Goal: Information Seeking & Learning: Learn about a topic

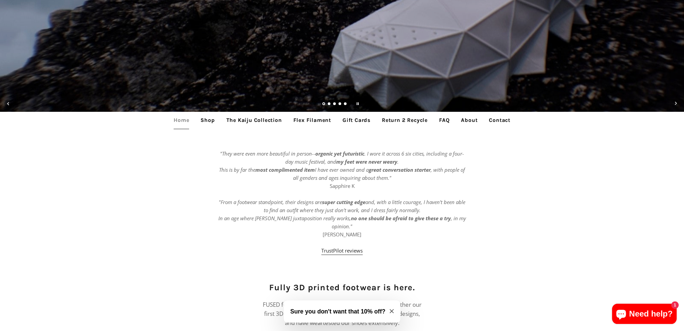
scroll to position [202, 0]
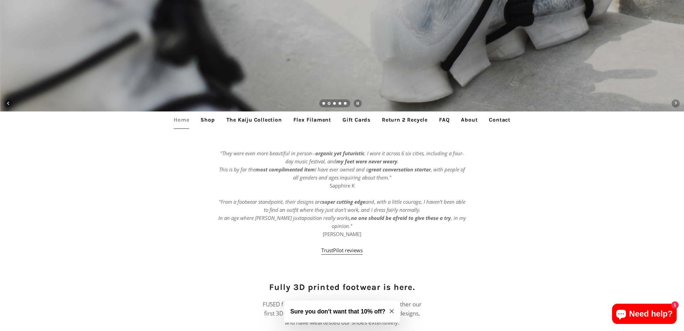
click at [304, 120] on link "Flex Filament" at bounding box center [313, 119] width 48 height 17
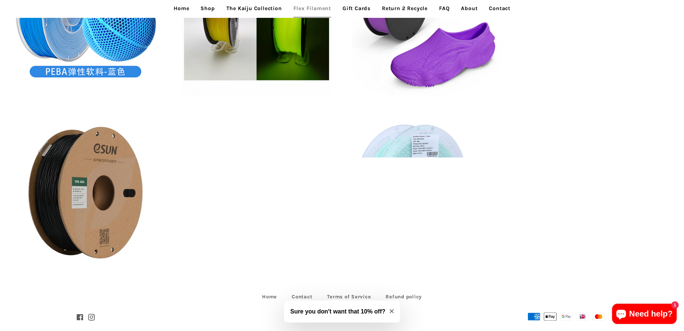
scroll to position [431, 0]
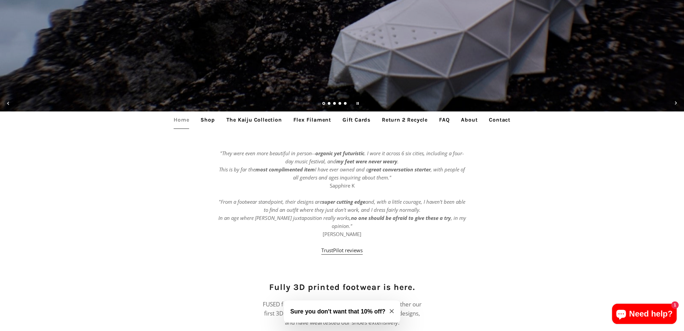
click at [203, 120] on link "Shop" at bounding box center [208, 119] width 24 height 17
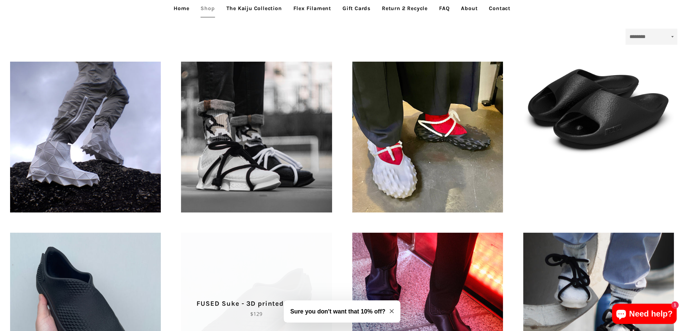
scroll to position [269, 0]
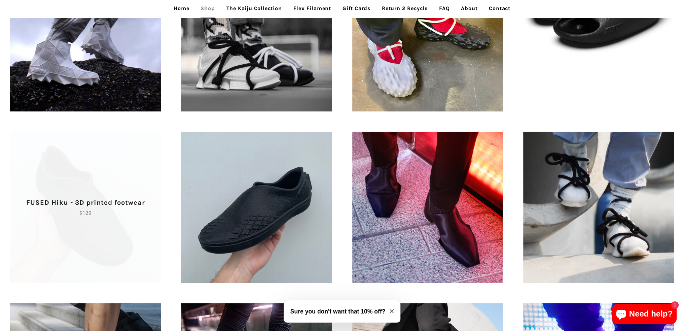
click at [110, 199] on p "FUSED Hiku - 3D printed footwear" at bounding box center [85, 202] width 127 height 11
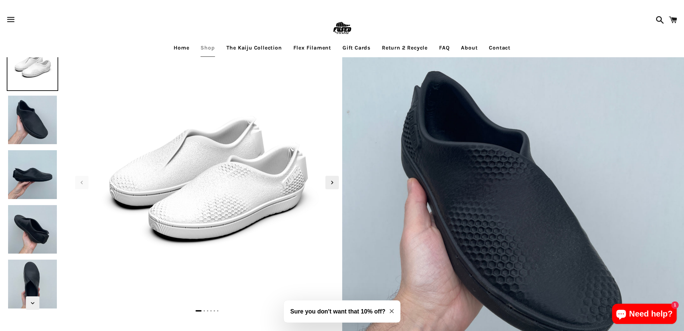
click at [33, 175] on img at bounding box center [33, 175] width 52 height 52
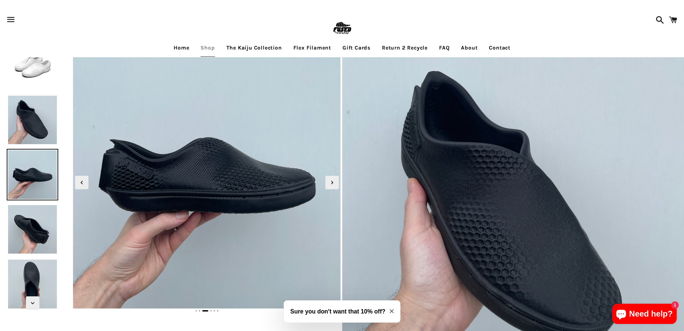
click at [34, 129] on img at bounding box center [33, 120] width 52 height 52
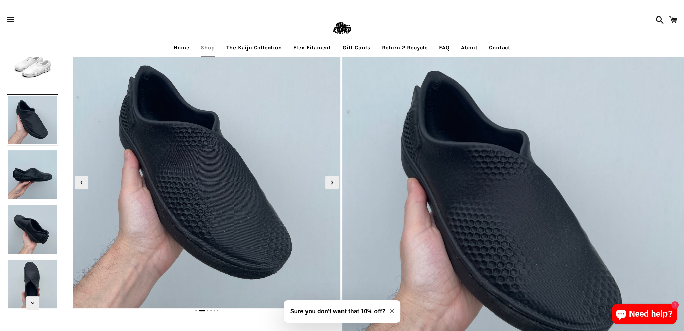
click at [30, 231] on img at bounding box center [33, 230] width 52 height 52
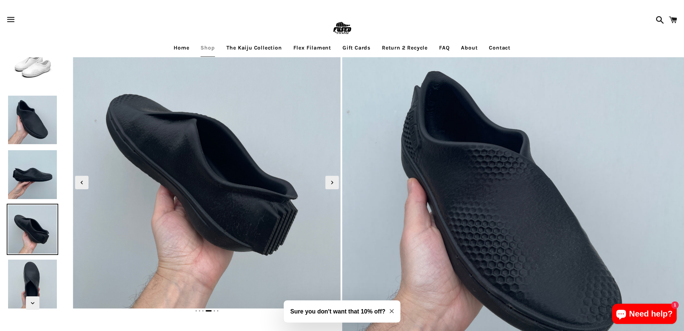
click at [26, 283] on img at bounding box center [33, 284] width 52 height 52
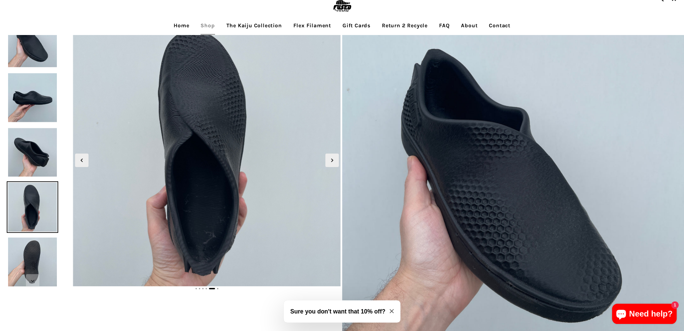
scroll to position [34, 0]
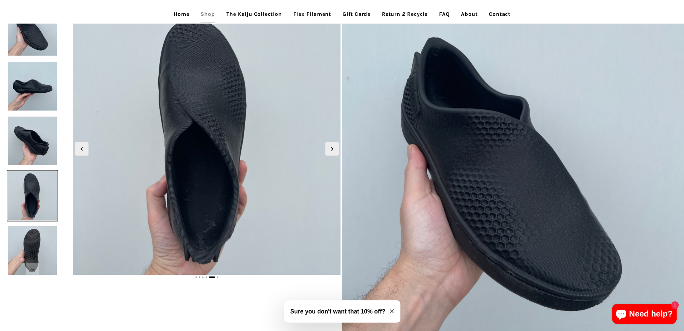
click at [28, 253] on img at bounding box center [33, 251] width 52 height 52
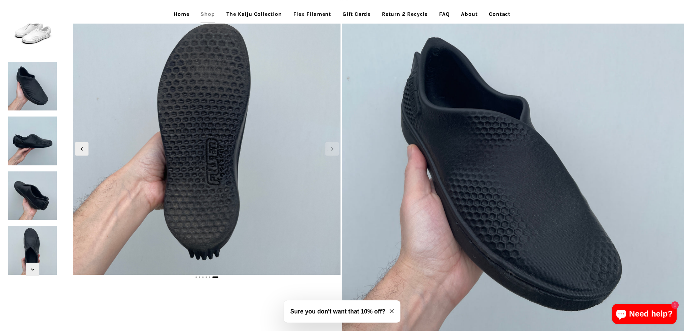
scroll to position [0, 0]
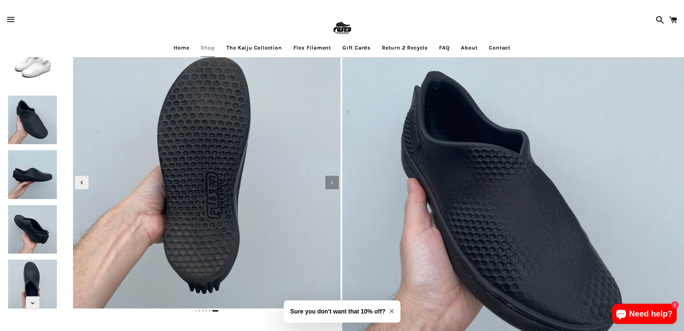
click at [334, 185] on icon "Next slide" at bounding box center [332, 182] width 7 height 7
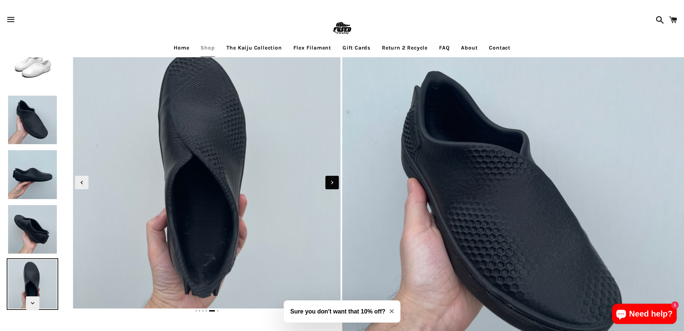
click at [334, 184] on icon "Next slide" at bounding box center [332, 182] width 7 height 7
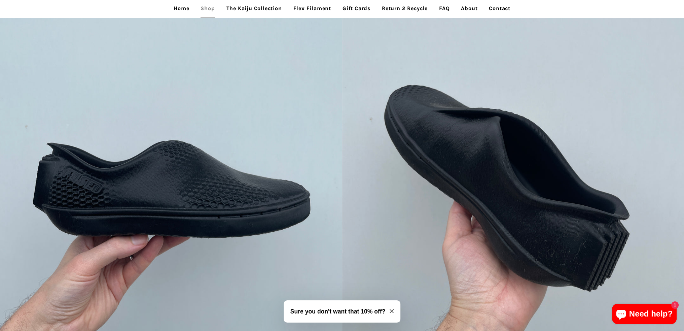
scroll to position [505, 0]
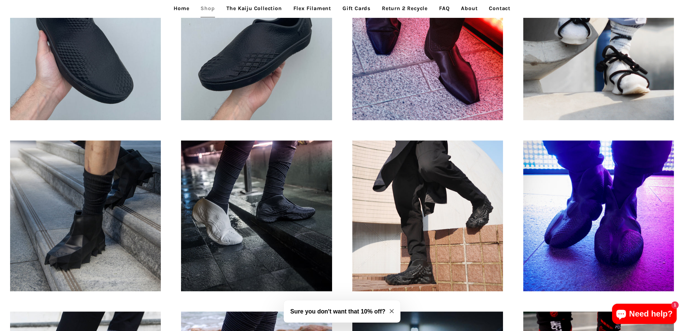
scroll to position [471, 0]
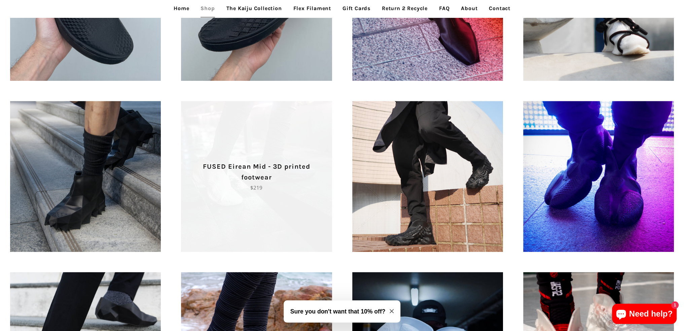
click at [240, 175] on p "FUSED Eirean Mid - 3D printed footwear" at bounding box center [256, 172] width 127 height 22
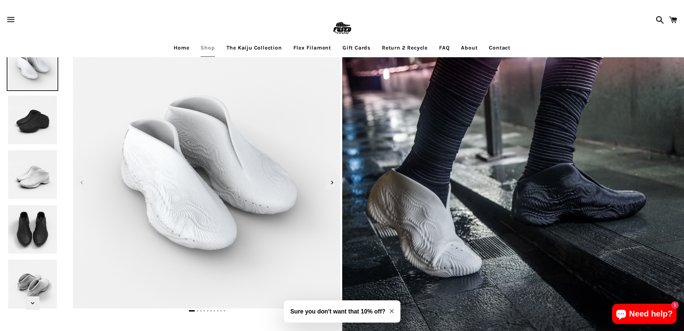
click at [201, 130] on img at bounding box center [215, 227] width 578 height 578
click at [43, 118] on img at bounding box center [33, 120] width 52 height 52
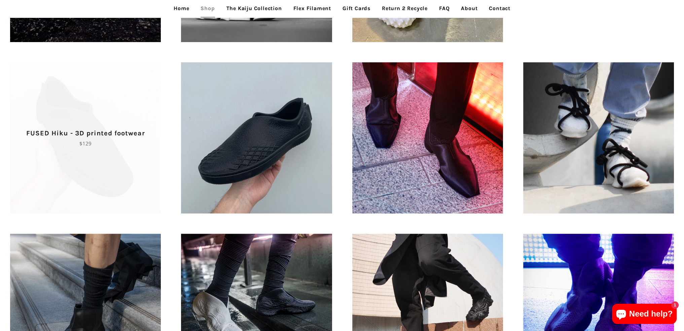
scroll to position [337, 0]
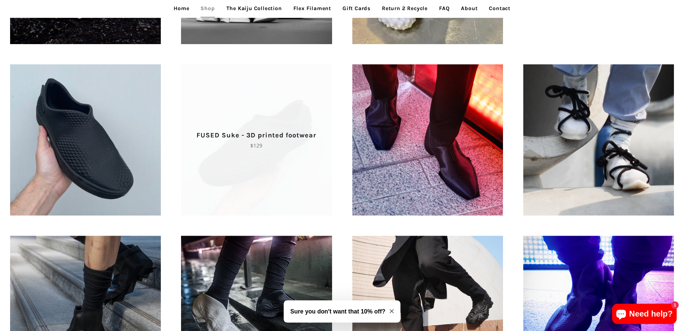
click at [227, 120] on span "FUSED Suke - 3D printed footwear Regular price $129" at bounding box center [256, 139] width 151 height 151
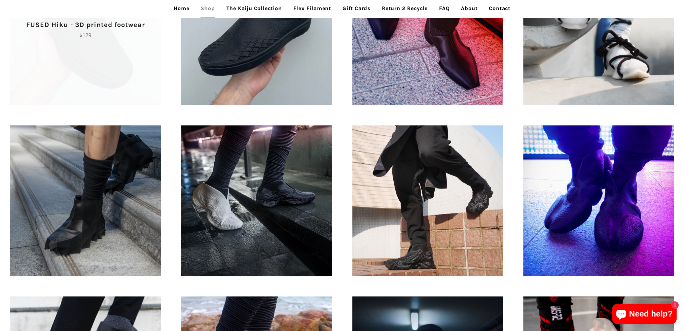
scroll to position [337, 0]
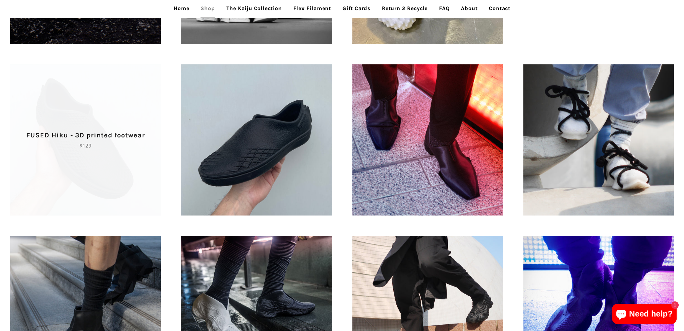
click at [85, 135] on p "FUSED Hiku - 3D printed footwear" at bounding box center [85, 135] width 127 height 11
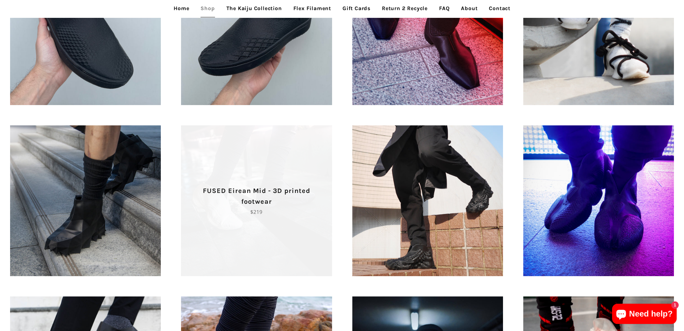
scroll to position [337, 0]
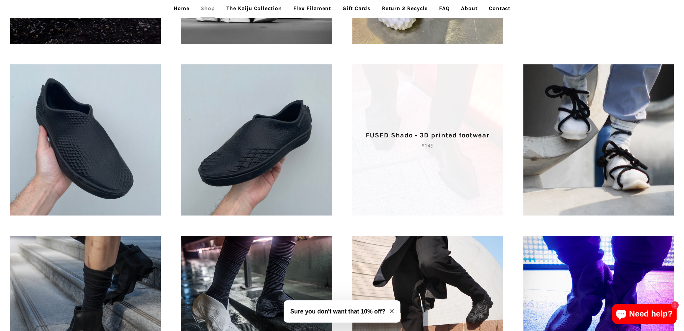
click at [419, 119] on span "FUSED Shado - 3D printed footwear Regular price $149" at bounding box center [427, 139] width 151 height 151
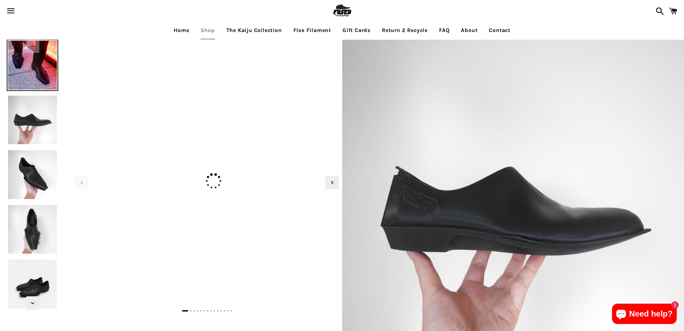
click at [41, 130] on img at bounding box center [33, 120] width 52 height 52
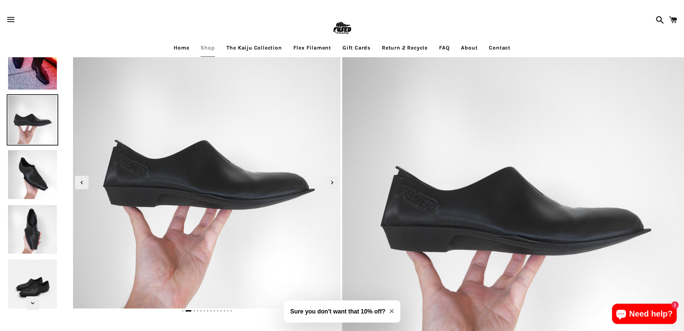
click at [37, 163] on img at bounding box center [33, 175] width 52 height 52
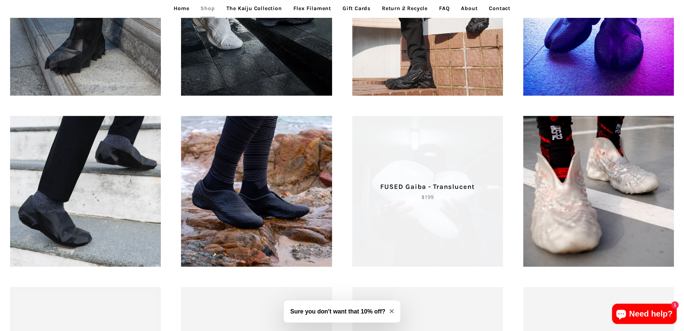
scroll to position [640, 0]
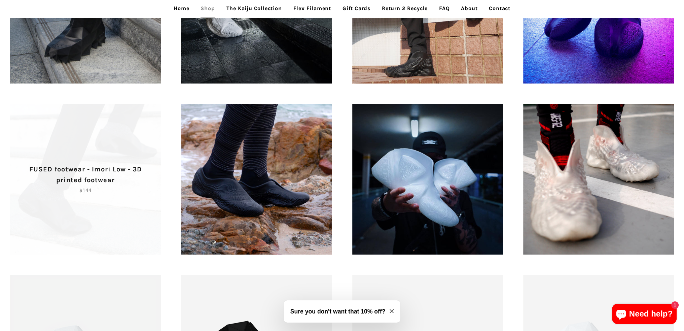
click at [105, 175] on p "FUSED footwear - Imori Low - 3D printed footwear" at bounding box center [85, 175] width 127 height 22
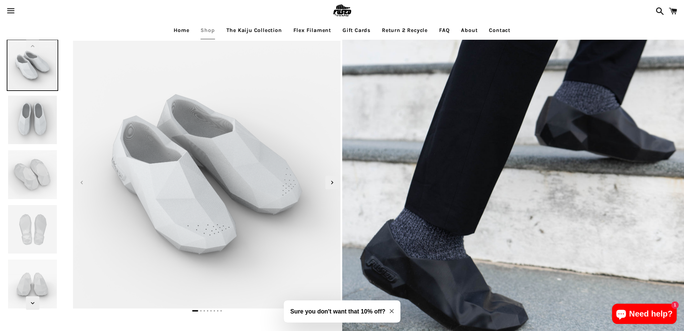
click at [147, 146] on img at bounding box center [270, 205] width 552 height 552
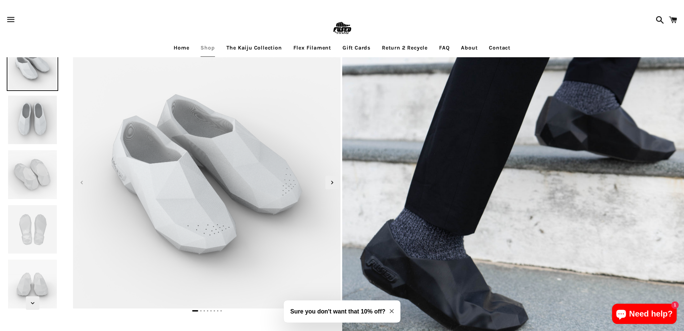
click at [39, 120] on img at bounding box center [33, 120] width 52 height 52
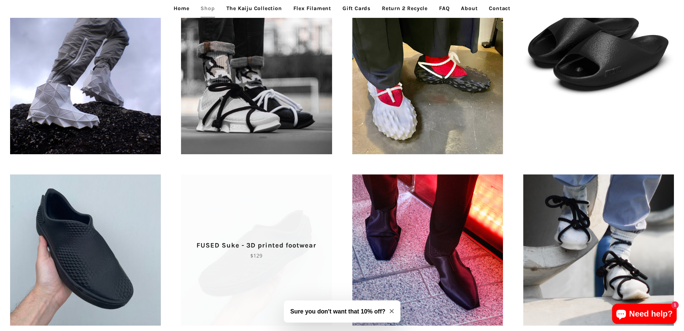
scroll to position [337, 0]
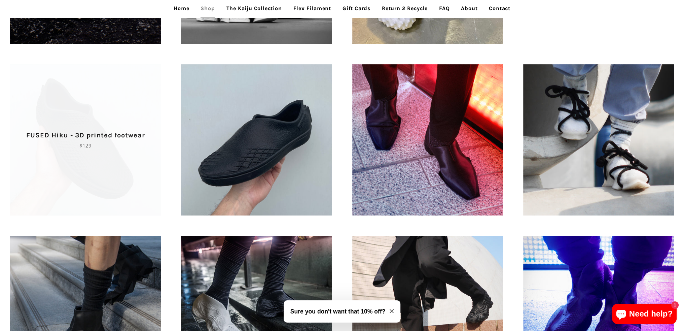
click at [117, 157] on span "FUSED Hiku - 3D printed footwear Regular price $129" at bounding box center [85, 139] width 151 height 151
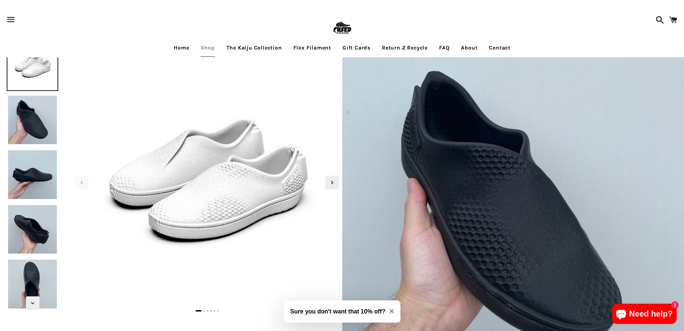
click at [300, 45] on link "Flex Filament" at bounding box center [313, 47] width 48 height 17
click at [318, 47] on link "Flex Filament" at bounding box center [313, 47] width 48 height 17
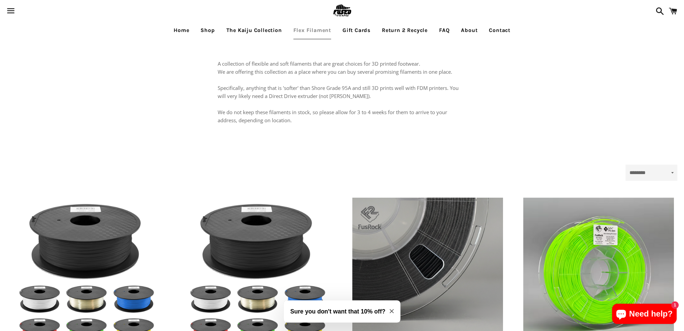
click at [204, 29] on link "Shop" at bounding box center [208, 30] width 24 height 17
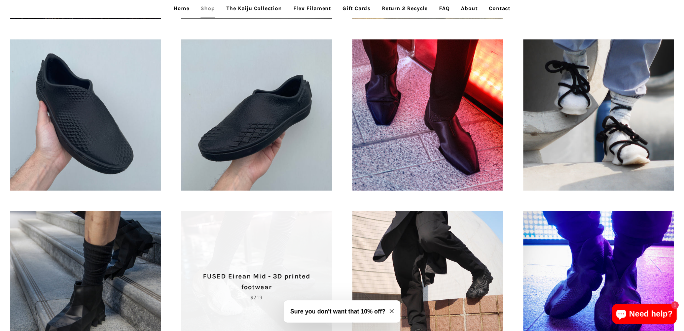
scroll to position [404, 0]
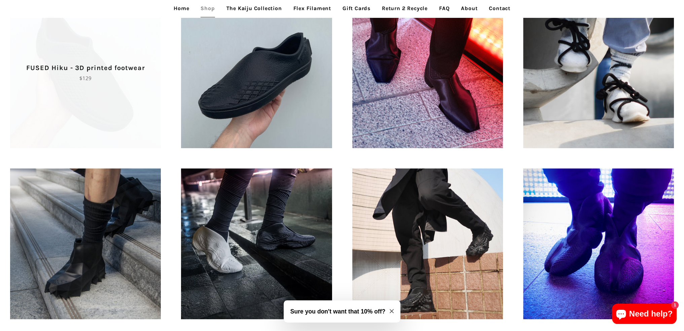
click at [100, 109] on span "FUSED Hiku - 3D printed footwear Regular price $129" at bounding box center [85, 72] width 151 height 151
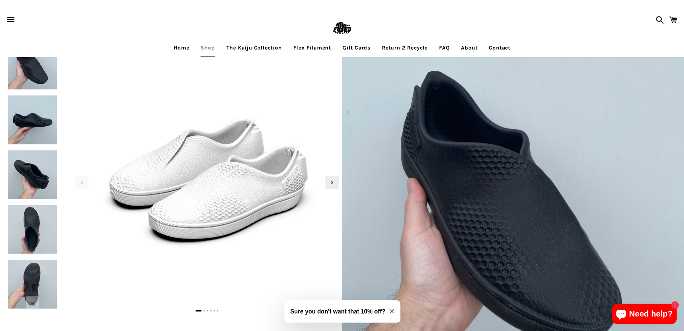
scroll to position [34, 0]
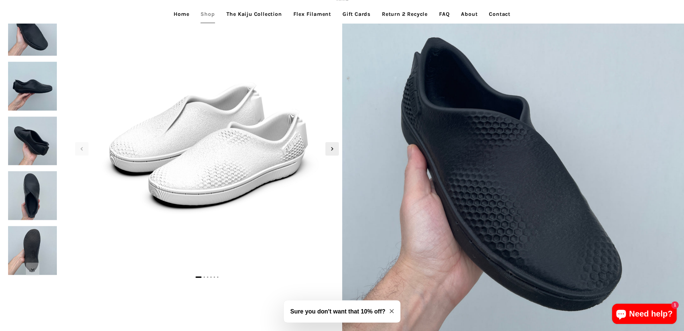
click at [30, 207] on img at bounding box center [33, 196] width 52 height 52
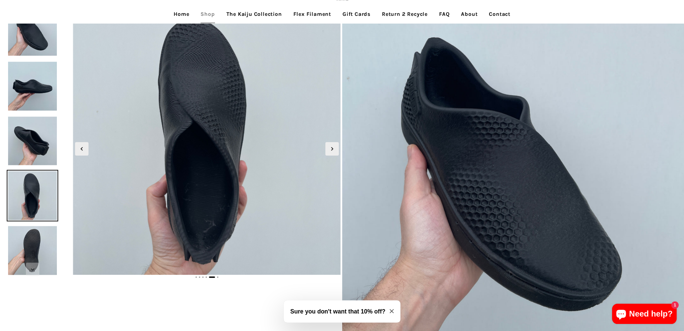
click at [22, 84] on img at bounding box center [33, 87] width 52 height 52
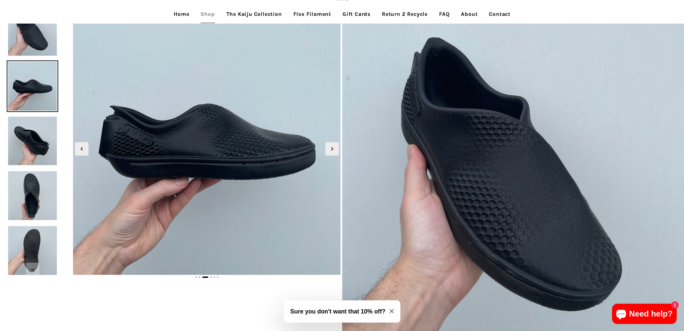
click at [39, 191] on img at bounding box center [33, 196] width 52 height 52
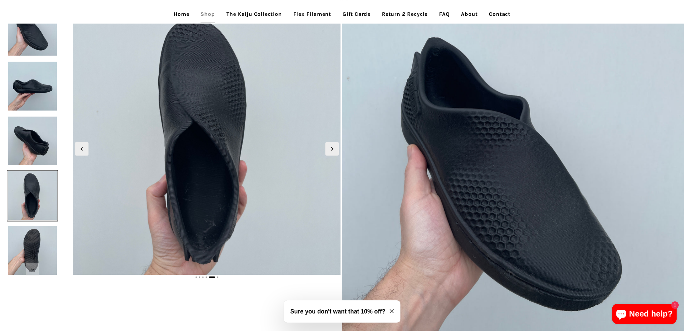
click at [34, 185] on img at bounding box center [33, 196] width 52 height 52
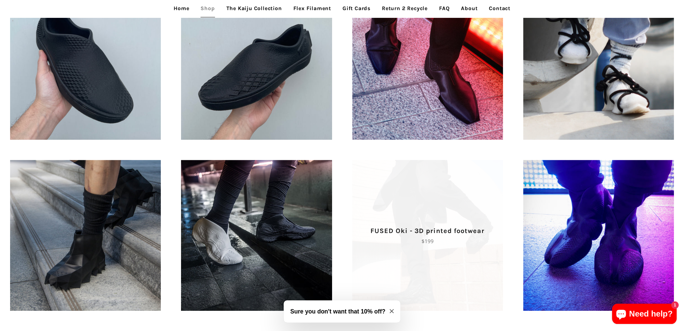
scroll to position [337, 0]
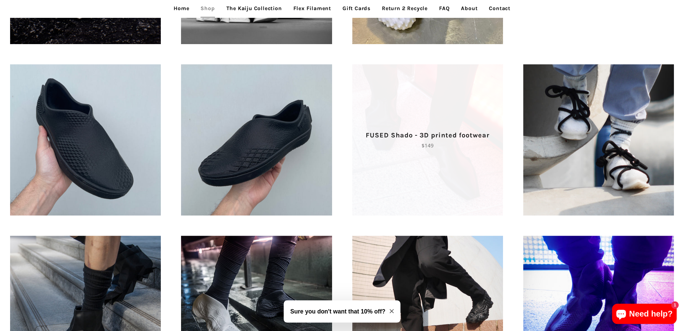
click at [454, 140] on p "FUSED Shado - 3D printed footwear" at bounding box center [427, 135] width 127 height 11
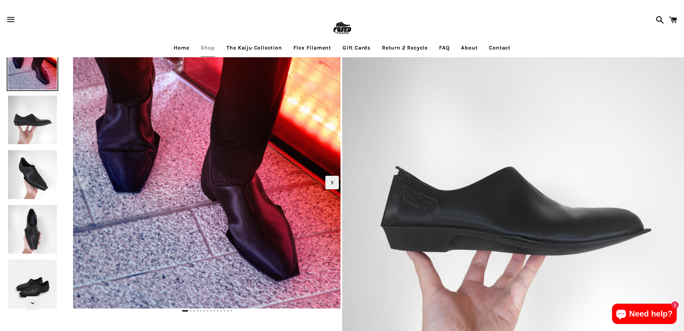
click at [35, 222] on img at bounding box center [33, 230] width 52 height 52
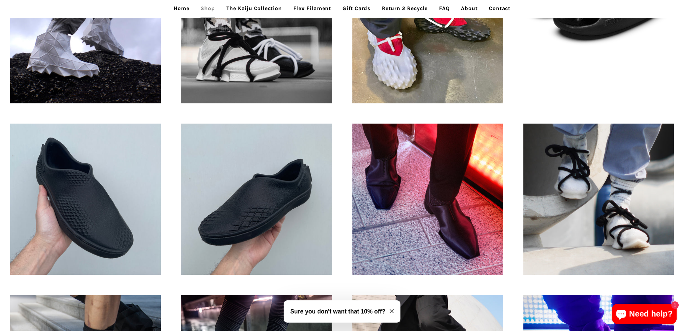
scroll to position [370, 0]
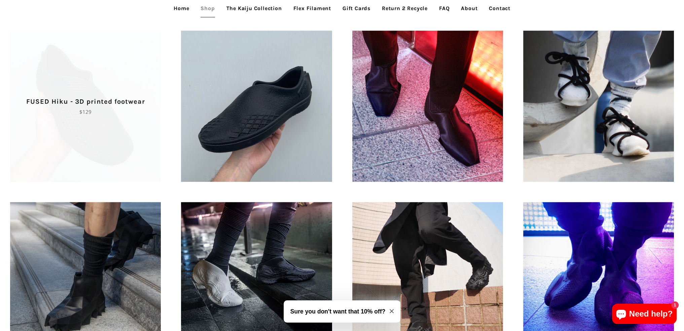
click at [103, 126] on span "FUSED Hiku - 3D printed footwear Regular price $129" at bounding box center [85, 106] width 151 height 151
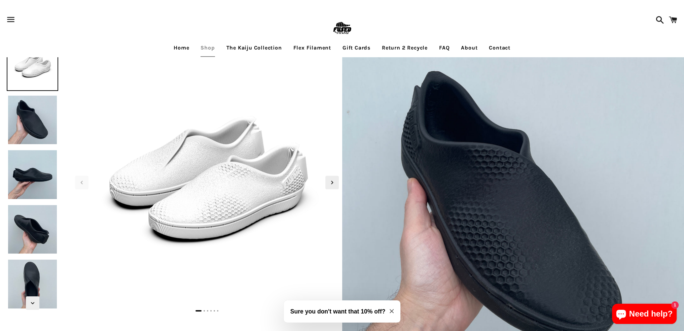
click at [320, 48] on link "Flex Filament" at bounding box center [313, 47] width 48 height 17
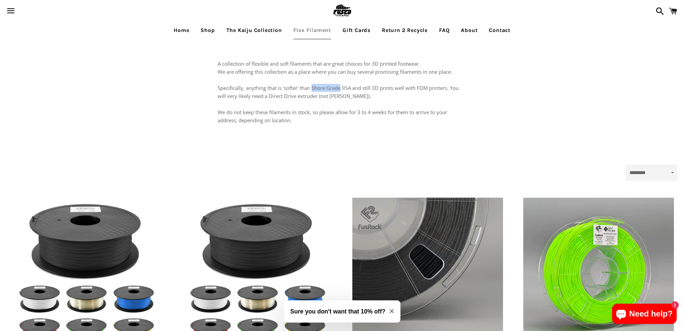
drag, startPoint x: 312, startPoint y: 87, endPoint x: 342, endPoint y: 86, distance: 29.6
click at [342, 86] on p "A collection of flexible and soft filaments that are great choices for 3D print…" at bounding box center [342, 92] width 249 height 65
copy p "Shore Grade"
click at [450, 28] on link "FAQ" at bounding box center [444, 30] width 21 height 17
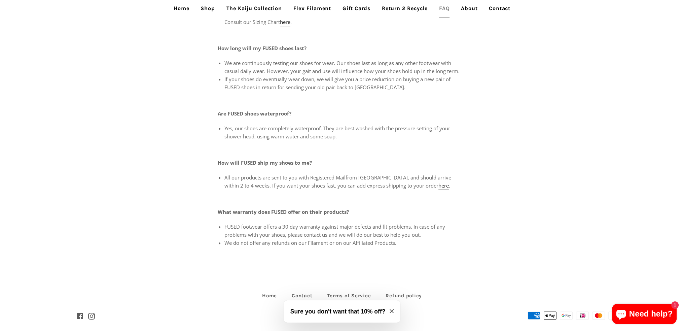
scroll to position [236, 0]
